Goal: Find specific page/section: Find specific page/section

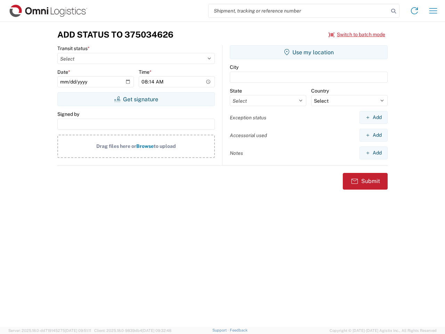
click at [298, 11] on input "search" at bounding box center [298, 10] width 180 height 13
click at [393, 11] on icon at bounding box center [393, 11] width 10 height 10
click at [414, 11] on icon at bounding box center [414, 10] width 11 height 11
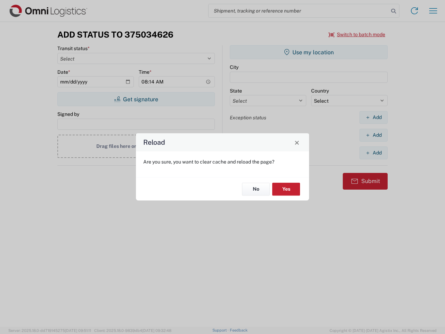
click at [433, 11] on div "Reload Are you sure, you want to clear cache and reload the page? No Yes" at bounding box center [222, 167] width 445 height 334
click at [357, 34] on div "Reload Are you sure, you want to clear cache and reload the page? No Yes" at bounding box center [222, 167] width 445 height 334
click at [136, 99] on div "Reload Are you sure, you want to clear cache and reload the page? No Yes" at bounding box center [222, 167] width 445 height 334
click at [308, 52] on div "Reload Are you sure, you want to clear cache and reload the page? No Yes" at bounding box center [222, 167] width 445 height 334
click at [373, 117] on div "Reload Are you sure, you want to clear cache and reload the page? No Yes" at bounding box center [222, 167] width 445 height 334
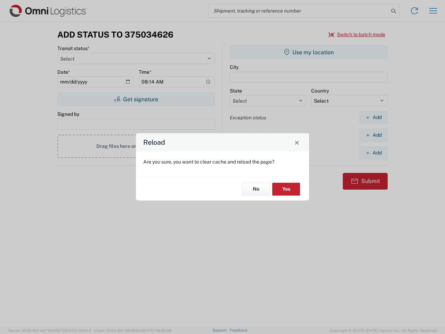
click at [373, 135] on div "Reload Are you sure, you want to clear cache and reload the page? No Yes" at bounding box center [222, 167] width 445 height 334
click at [373, 153] on div "Reload Are you sure, you want to clear cache and reload the page? No Yes" at bounding box center [222, 167] width 445 height 334
